Goal: Information Seeking & Learning: Learn about a topic

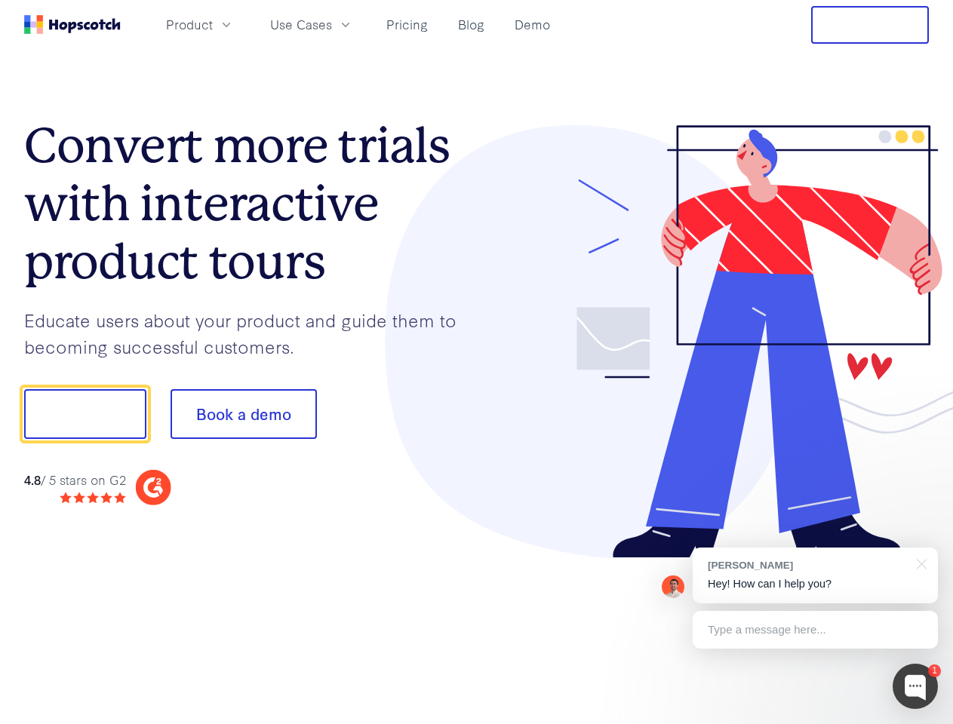
click at [477, 362] on div at bounding box center [703, 342] width 453 height 434
click at [213, 24] on span "Product" at bounding box center [189, 24] width 47 height 19
click at [332, 24] on span "Use Cases" at bounding box center [301, 24] width 62 height 19
click at [870, 25] on button "Free Trial" at bounding box center [870, 25] width 118 height 38
click at [85, 414] on button "Show me!" at bounding box center [85, 414] width 122 height 50
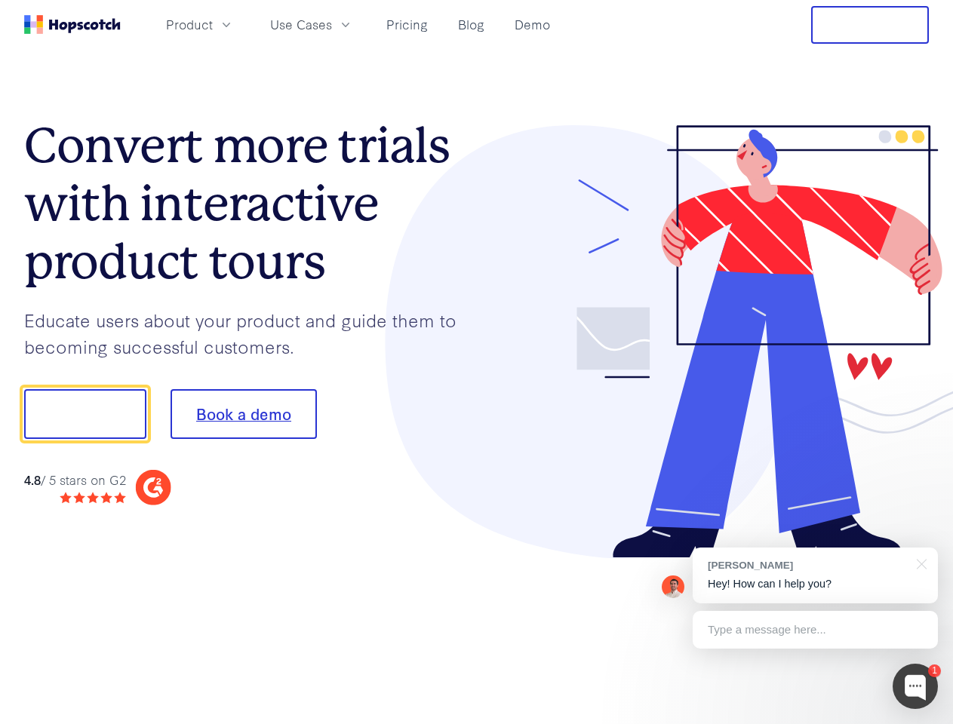
click at [243, 414] on button "Book a demo" at bounding box center [244, 414] width 146 height 50
click at [915, 687] on div at bounding box center [915, 686] width 45 height 45
click at [815, 576] on div "[PERSON_NAME] Hey! How can I help you?" at bounding box center [815, 576] width 245 height 56
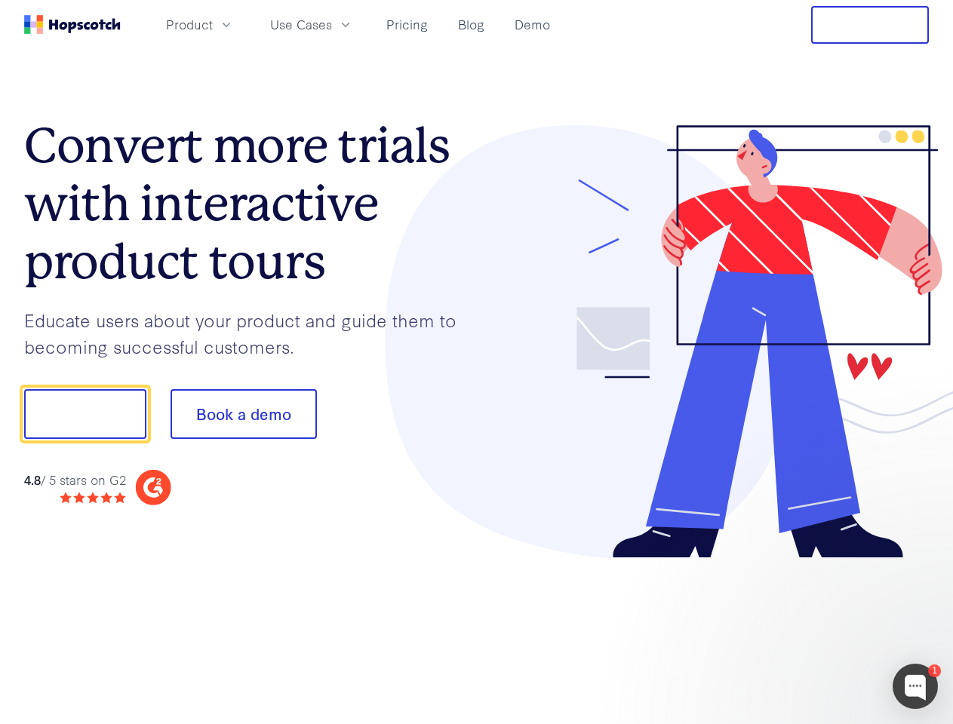
click at [919, 563] on div at bounding box center [796, 412] width 283 height 503
click at [815, 630] on div at bounding box center [796, 513] width 283 height 301
